Goal: Task Accomplishment & Management: Manage account settings

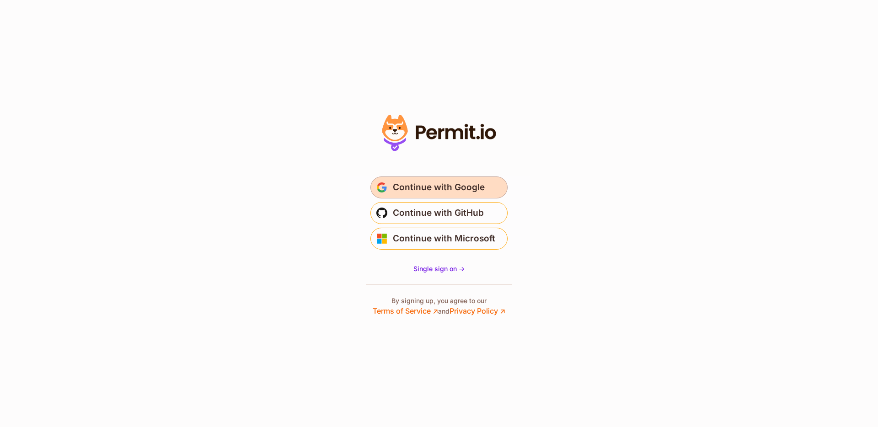
click at [496, 187] on button "Continue with Google" at bounding box center [438, 187] width 137 height 22
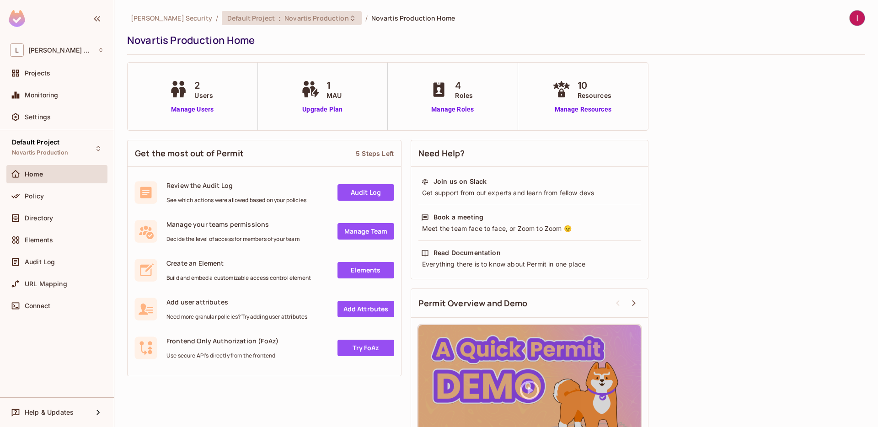
click at [301, 23] on div "Default Project : Novartis Production" at bounding box center [292, 18] width 140 height 14
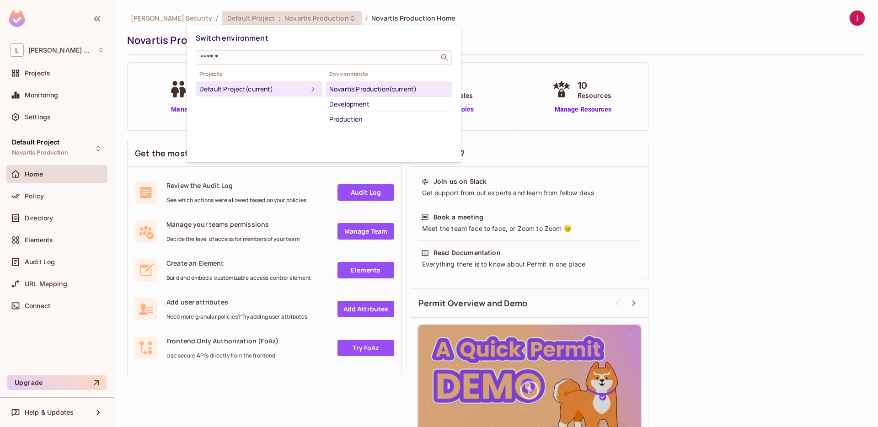
click at [533, 40] on div at bounding box center [439, 213] width 878 height 427
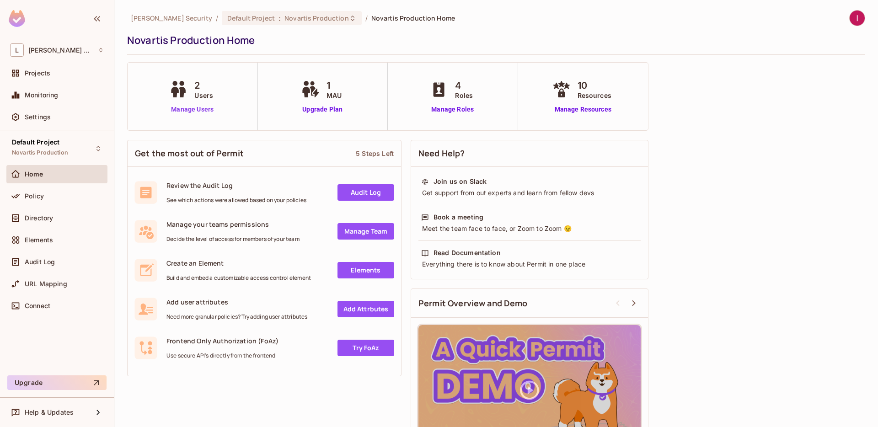
click at [196, 111] on link "Manage Users" at bounding box center [192, 110] width 51 height 10
